Goal: Task Accomplishment & Management: Use online tool/utility

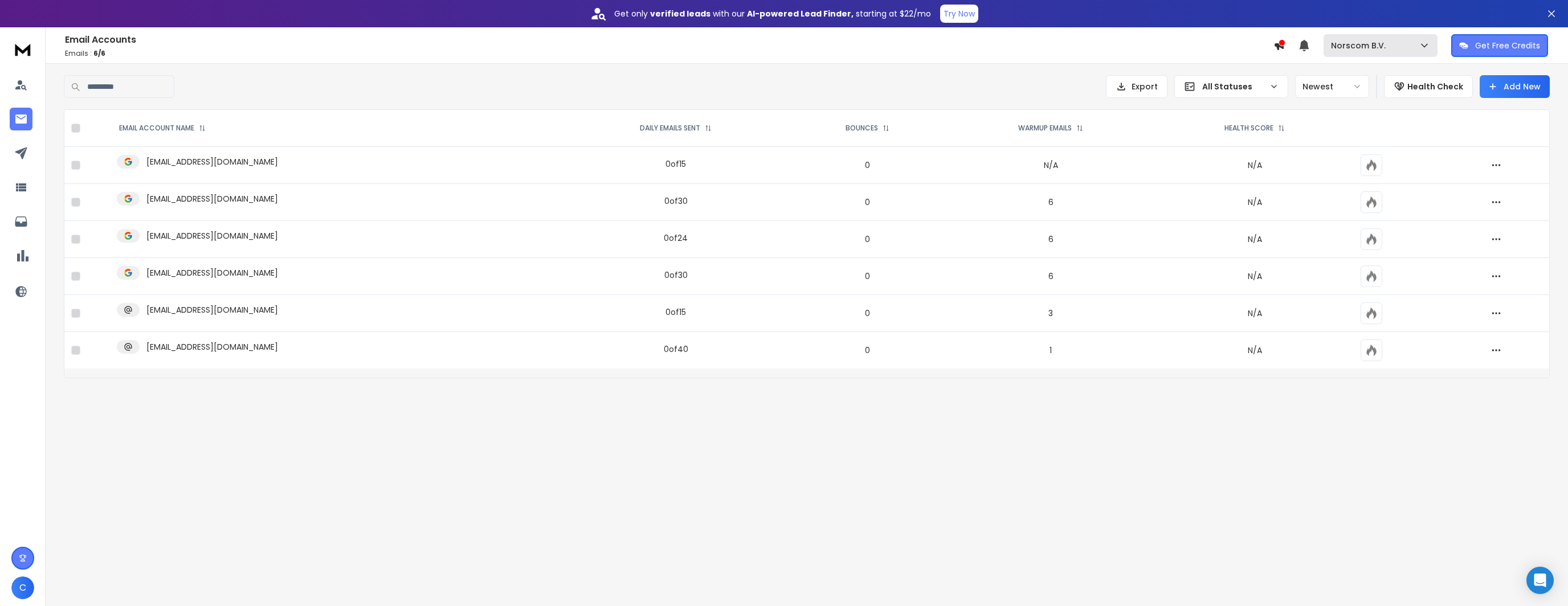
click at [1370, 45] on p "Norscom B.V." at bounding box center [1360, 46] width 59 height 11
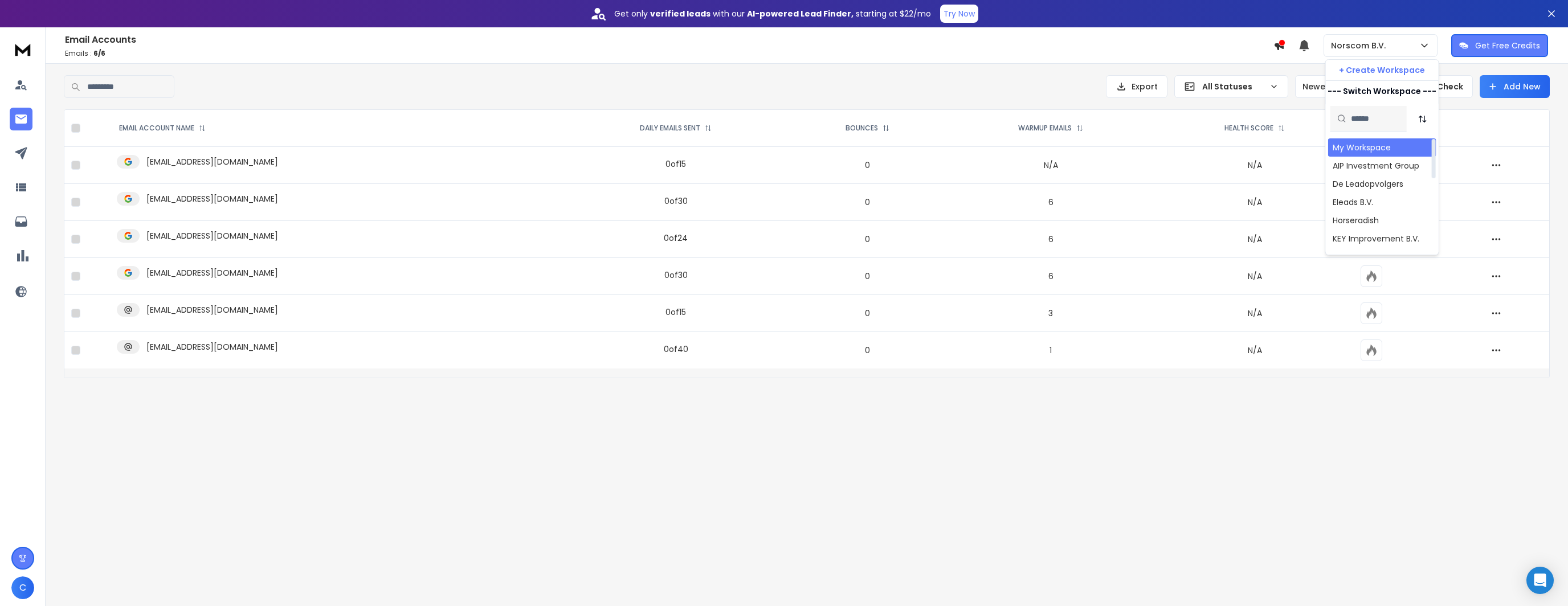
click at [1358, 148] on div "My Workspace" at bounding box center [1362, 148] width 58 height 11
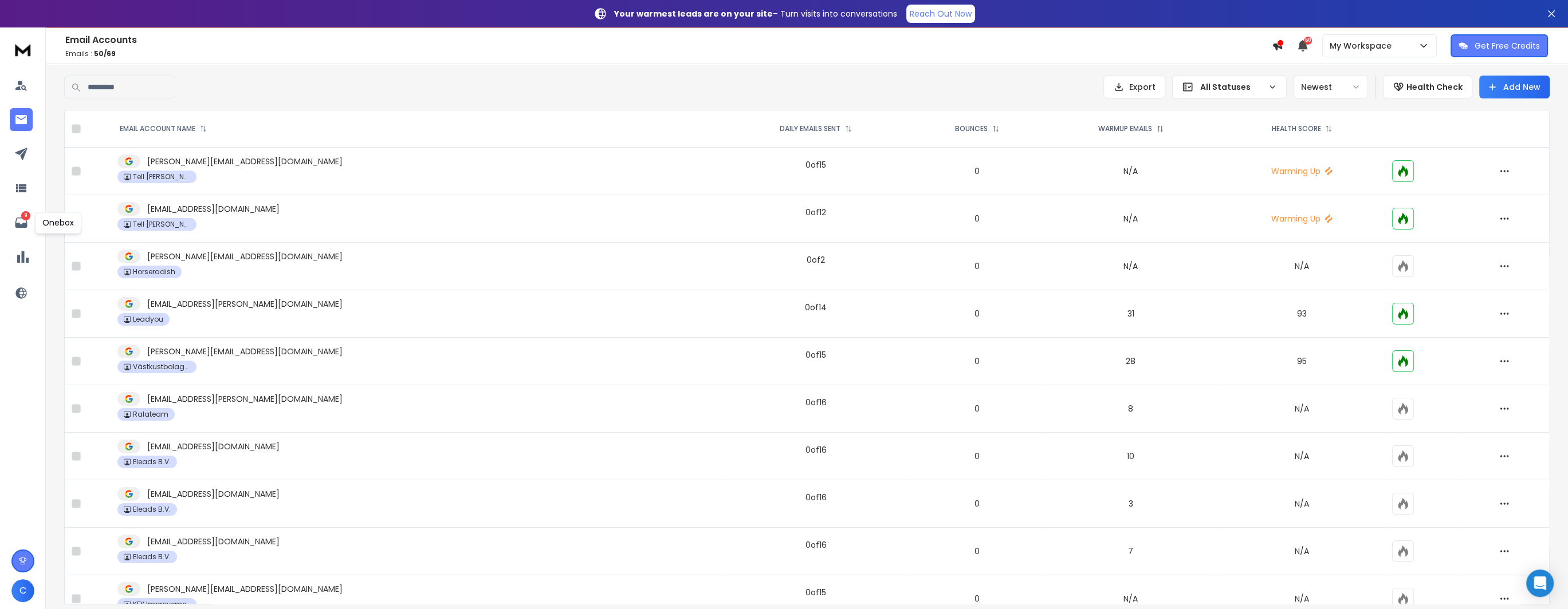
click at [7, 210] on div "9 C" at bounding box center [23, 320] width 46 height 587
click at [10, 217] on link "9" at bounding box center [21, 222] width 23 height 23
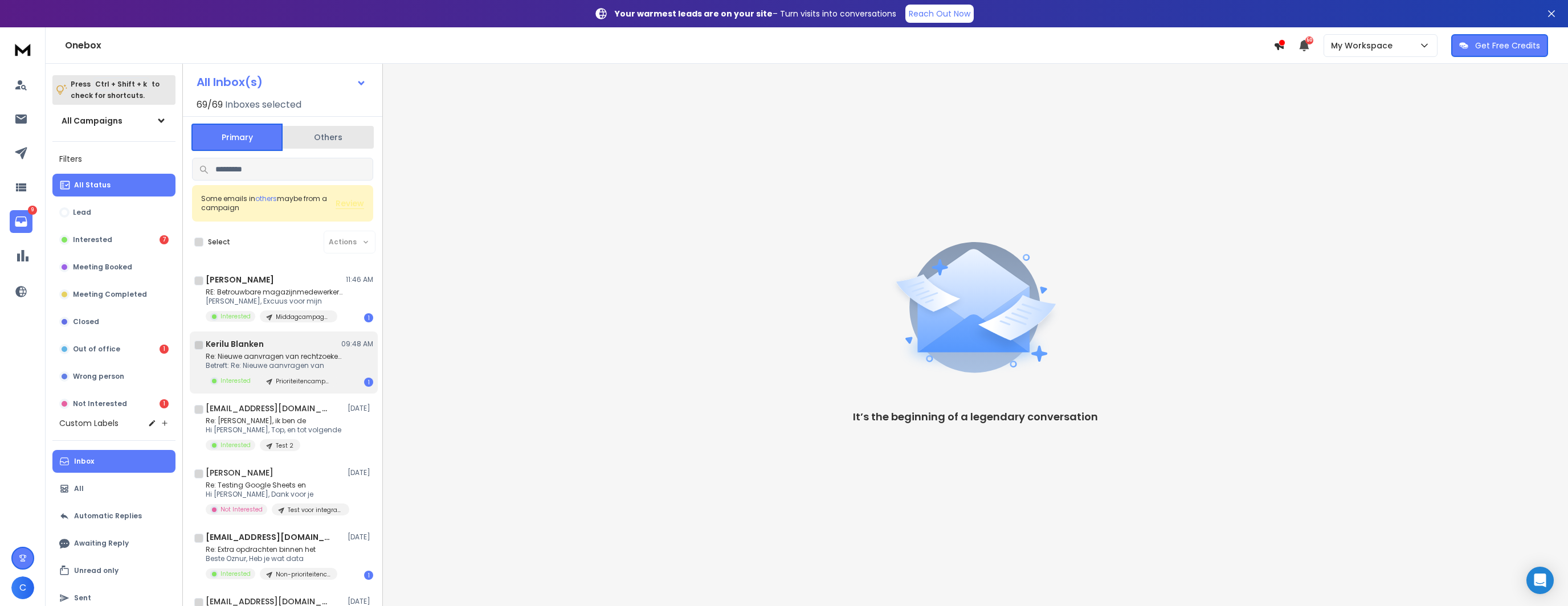
click at [262, 354] on p "Re: Nieuwe aanvragen van rechtzoekenden" at bounding box center [274, 356] width 136 height 9
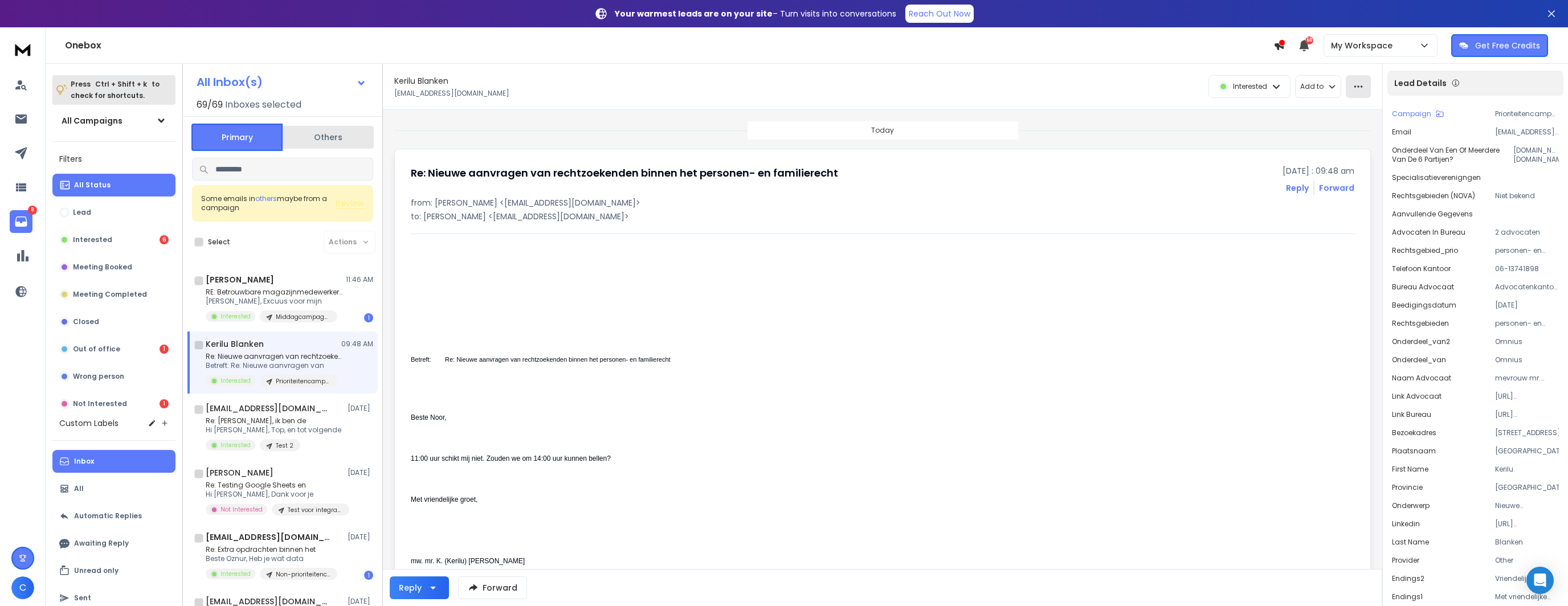
click at [1356, 95] on button "button" at bounding box center [1358, 86] width 25 height 23
click at [1360, 113] on div "Mark as unread" at bounding box center [1322, 112] width 76 height 11
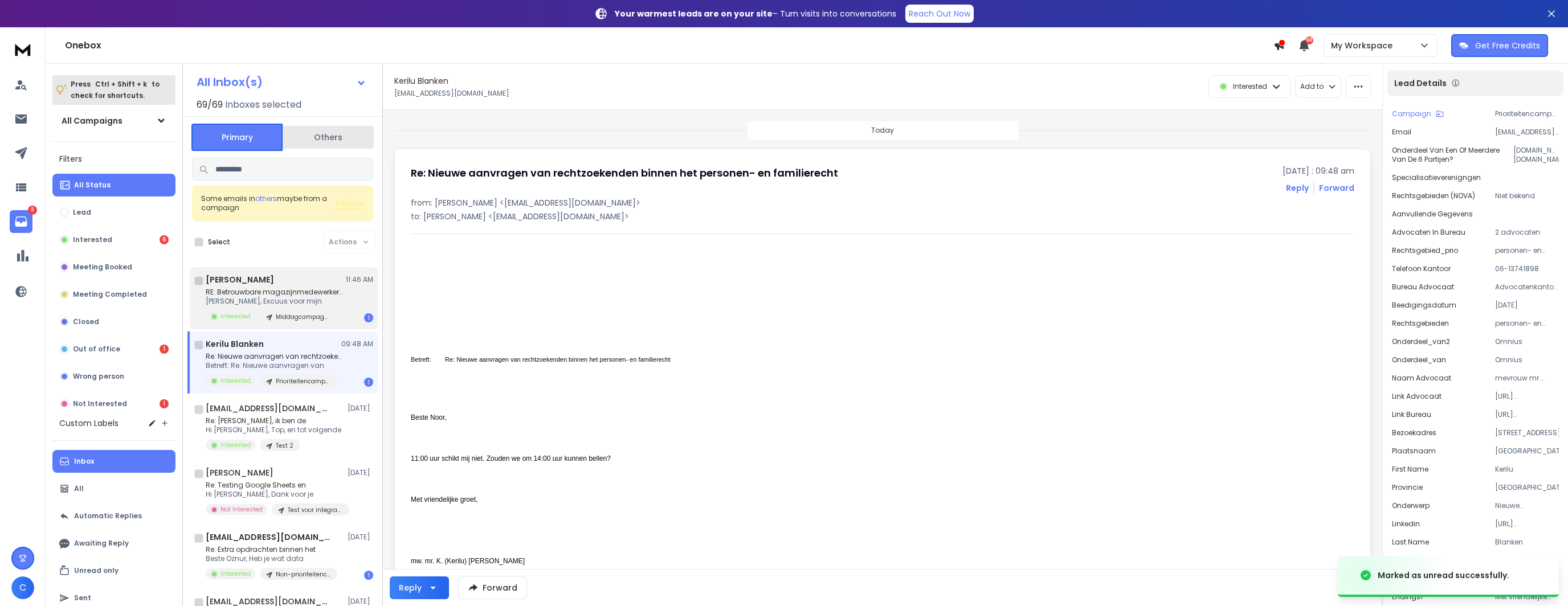
click at [316, 297] on p "[PERSON_NAME], Excuus voor mijn" at bounding box center [274, 301] width 136 height 9
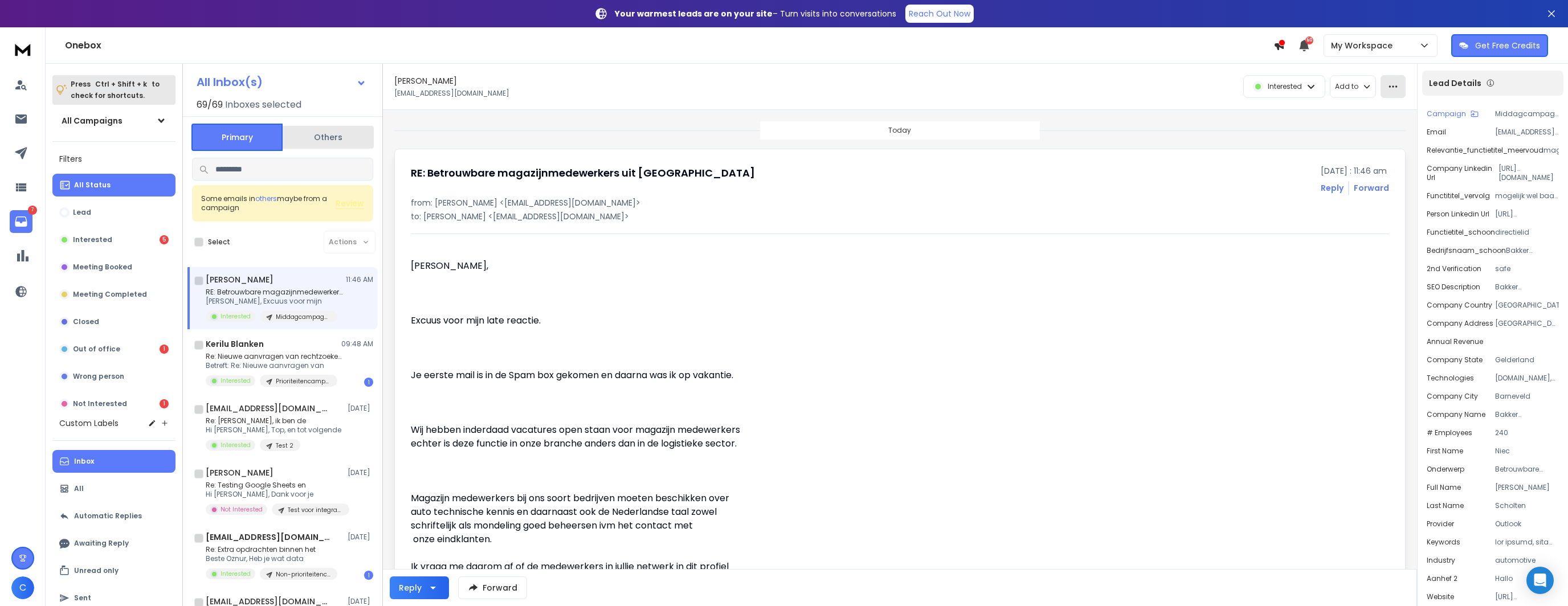
click at [1394, 80] on button "button" at bounding box center [1393, 86] width 25 height 23
click at [1367, 117] on div "Mark as unread" at bounding box center [1356, 112] width 76 height 11
click at [466, 293] on p at bounding box center [577, 293] width 333 height 14
